Goal: Task Accomplishment & Management: Manage account settings

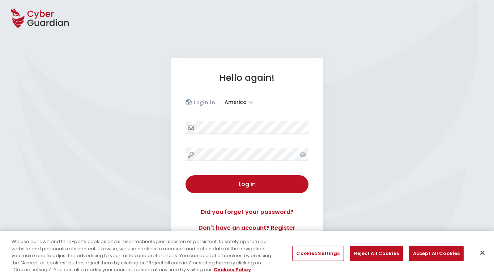
select select "America"
select select "English"
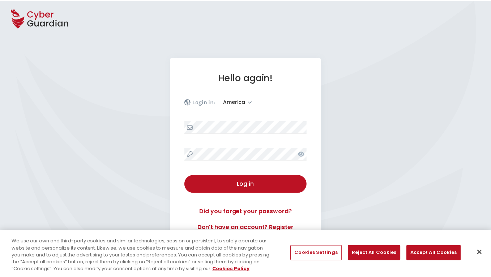
scroll to position [94, 0]
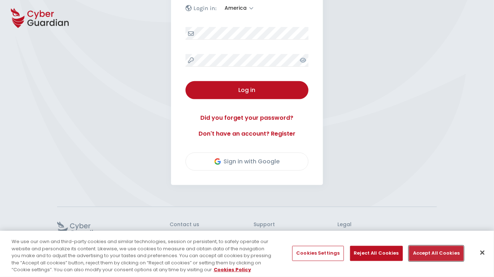
click at [434, 254] on button "Accept All Cookies" at bounding box center [436, 253] width 55 height 15
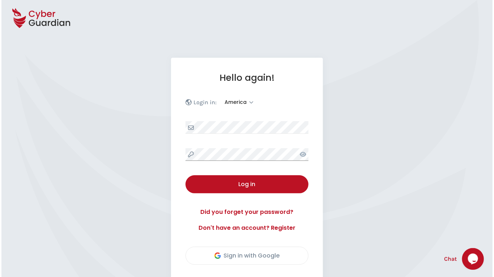
scroll to position [100, 0]
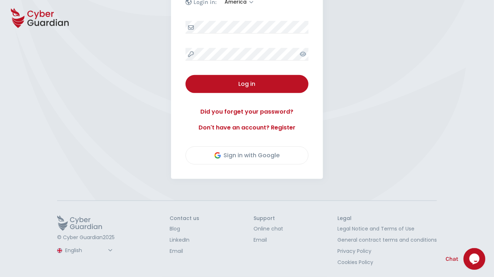
click at [185, 75] on button "Log in" at bounding box center [246, 84] width 123 height 18
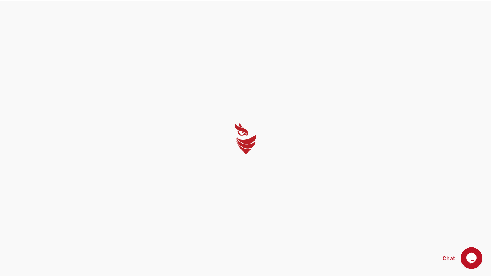
scroll to position [0, 0]
select select "English"
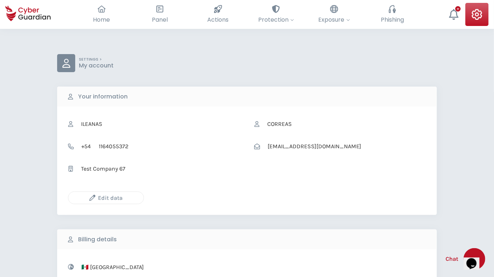
click at [92, 198] on icon "button" at bounding box center [92, 198] width 6 height 6
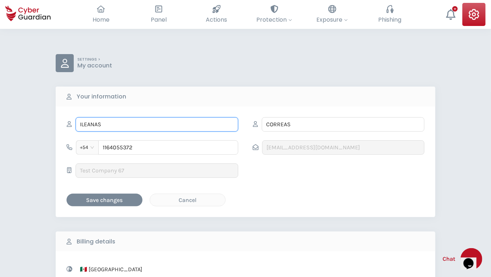
click at [157, 124] on input "ILEANAS" at bounding box center [157, 124] width 163 height 14
type input "Maximillia"
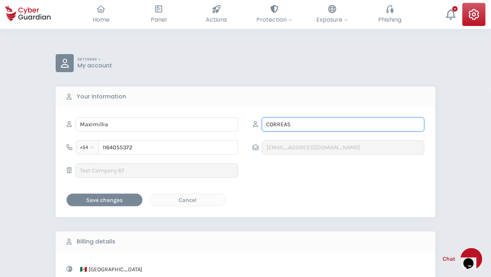
click at [343, 124] on input "CORREAS" at bounding box center [343, 124] width 163 height 14
type input "Batz-Becker"
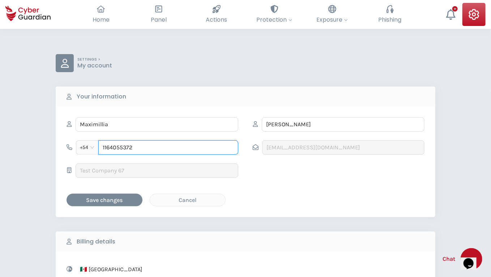
click at [168, 147] on input "1164055372" at bounding box center [168, 148] width 140 height 14
type input "677402678"
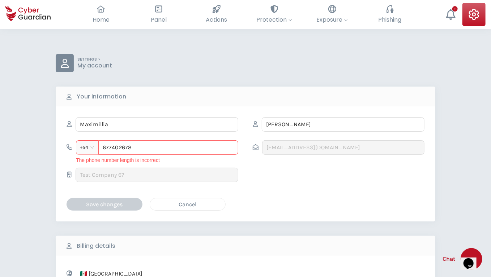
click at [188, 204] on div "Cancel" at bounding box center [187, 204] width 64 height 9
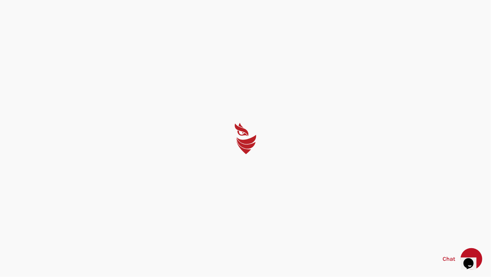
select select "English"
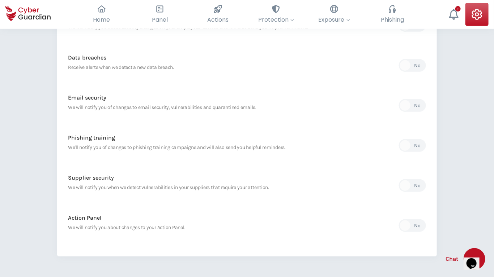
scroll to position [299, 0]
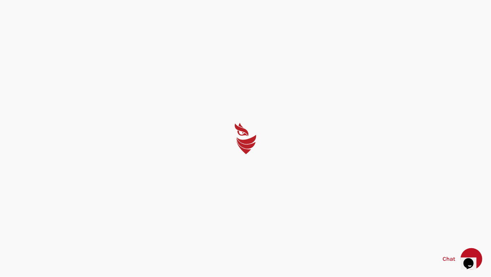
select select "English"
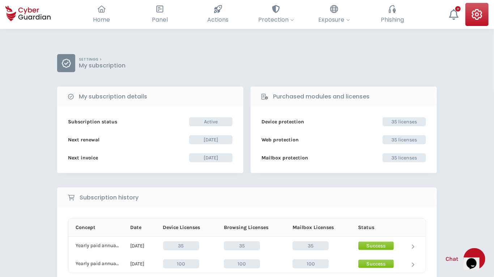
scroll to position [120, 0]
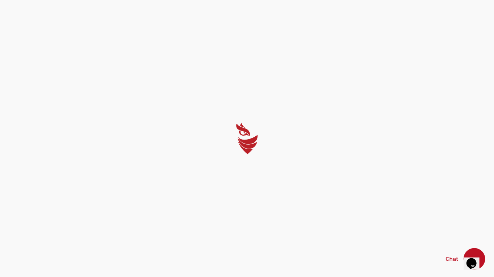
select select "English"
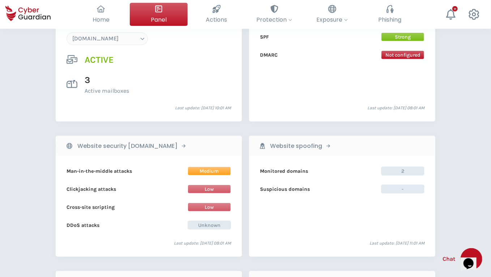
scroll to position [706, 0]
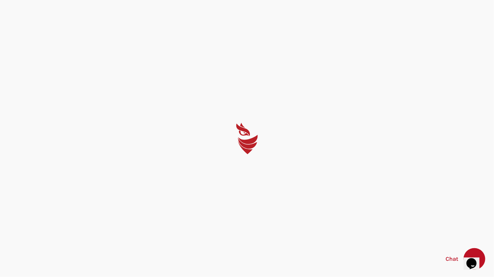
select select "English"
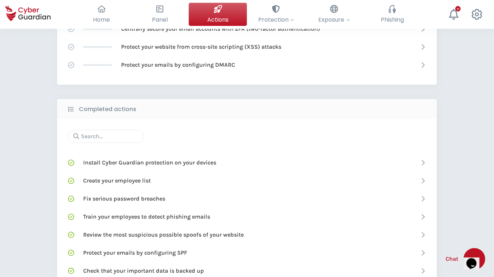
scroll to position [417, 0]
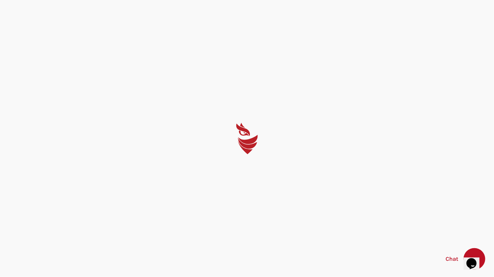
select select "English"
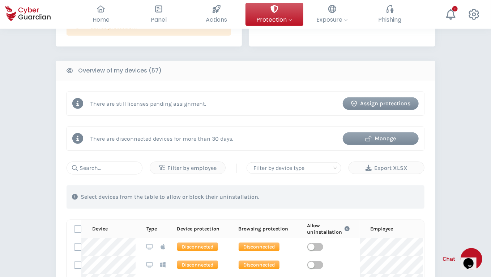
scroll to position [598, 0]
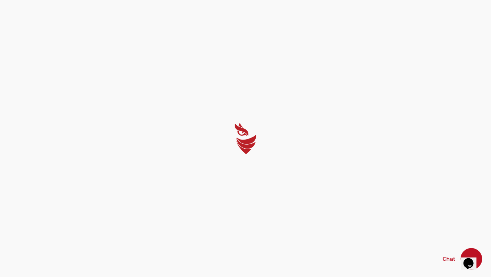
select select "English"
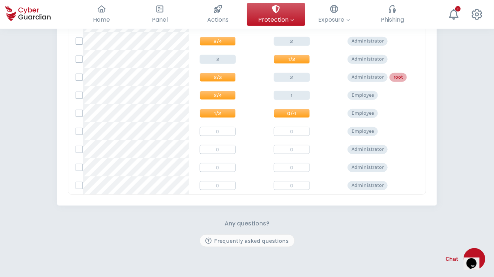
scroll to position [263, 0]
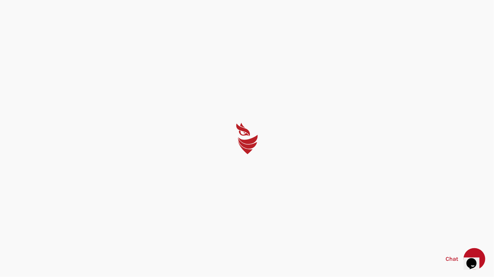
select select "English"
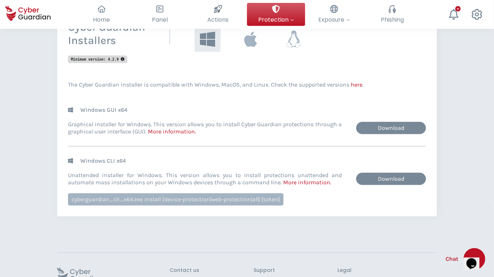
scroll to position [217, 0]
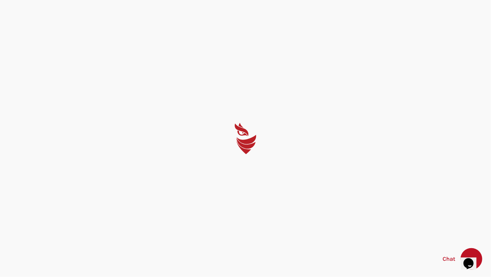
select select "English"
